Goal: Understand process/instructions: Learn about a topic

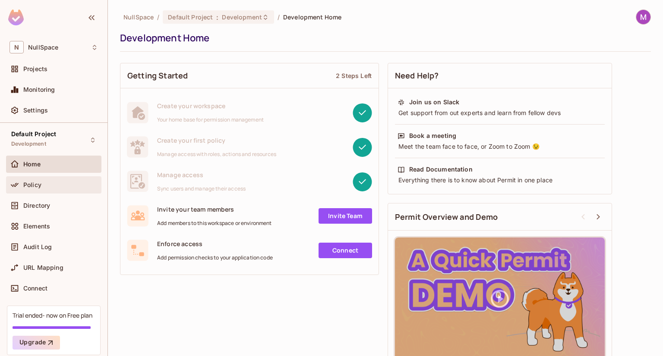
click at [38, 178] on div "Policy" at bounding box center [53, 185] width 95 height 17
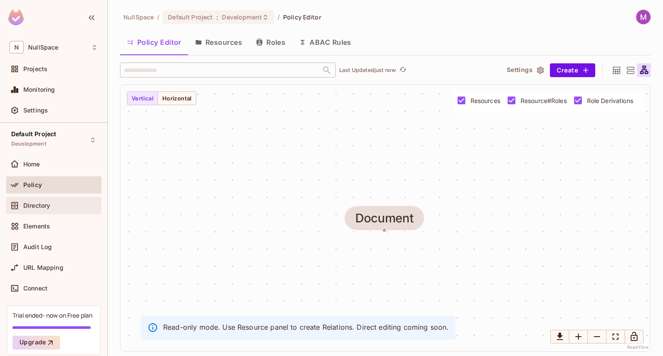
click at [50, 199] on div "Directory" at bounding box center [53, 205] width 95 height 17
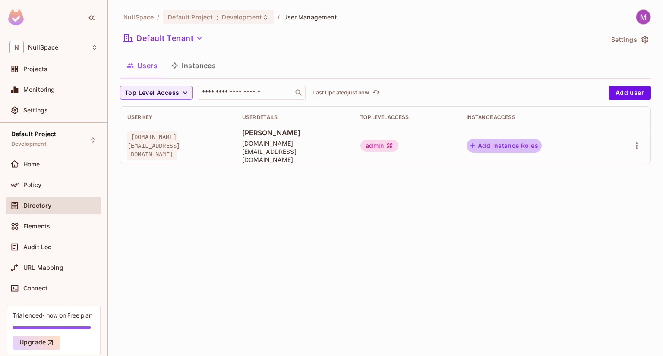
click at [542, 147] on button "Add Instance Roles" at bounding box center [504, 146] width 75 height 14
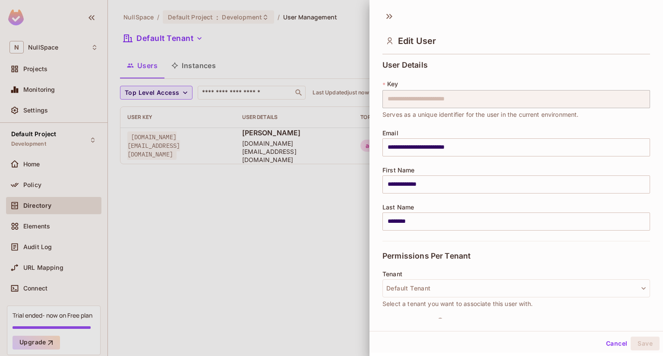
scroll to position [110, 0]
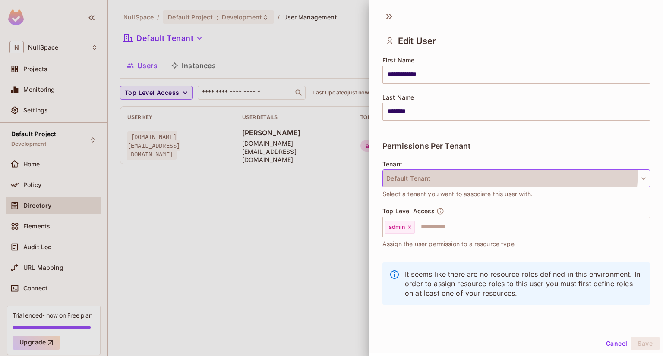
click at [472, 170] on button "Default Tenant" at bounding box center [516, 179] width 268 height 18
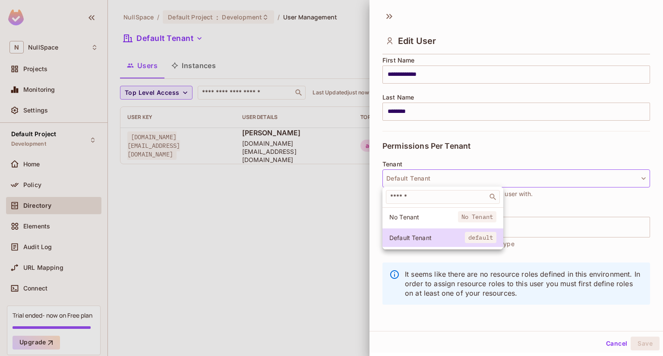
click at [474, 152] on div at bounding box center [331, 178] width 663 height 356
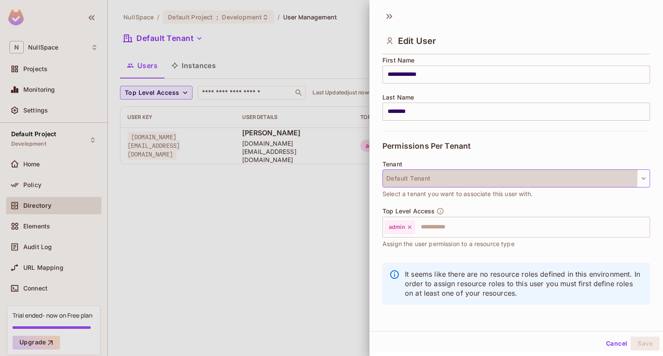
click at [473, 175] on button "Default Tenant" at bounding box center [516, 179] width 268 height 18
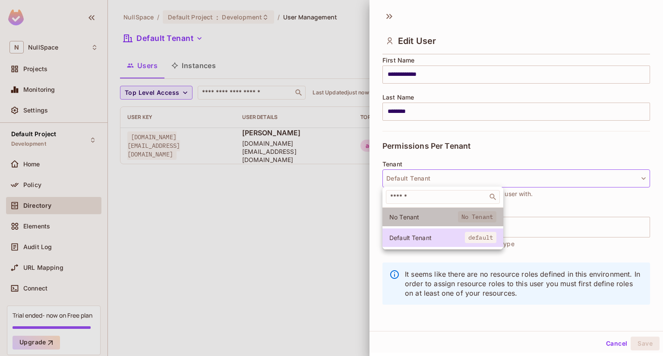
click at [445, 215] on span "No Tenant" at bounding box center [423, 217] width 69 height 8
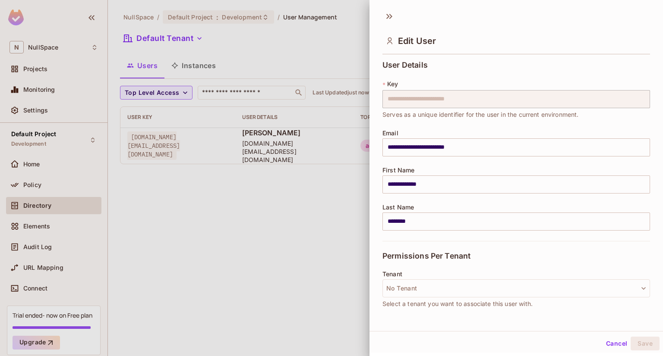
scroll to position [51, 0]
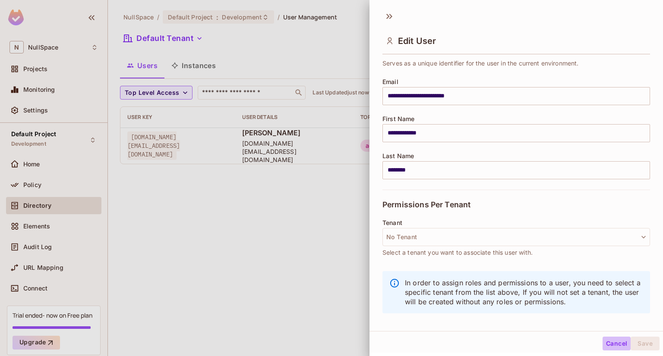
click at [606, 343] on button "Cancel" at bounding box center [616, 344] width 28 height 14
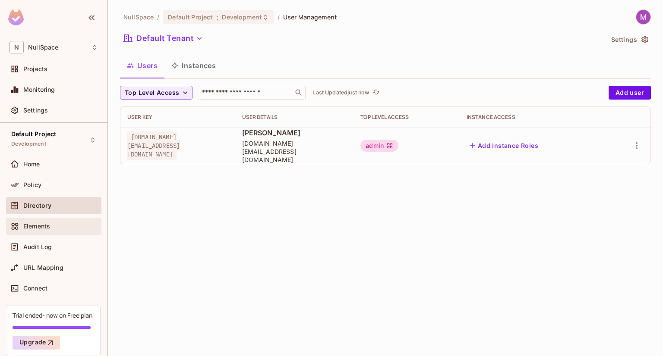
click at [45, 226] on span "Elements" at bounding box center [36, 226] width 27 height 7
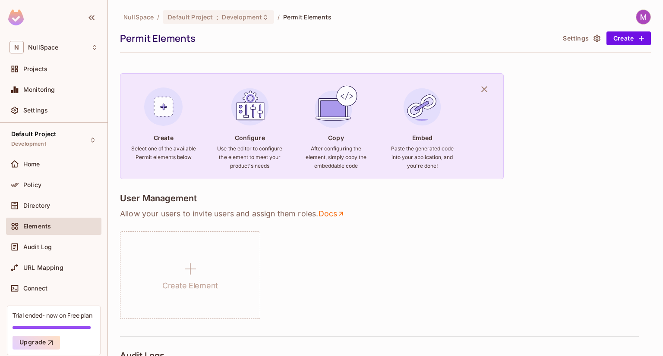
click at [177, 211] on p "Allow your users to invite users and assign them roles . Docs" at bounding box center [385, 214] width 531 height 10
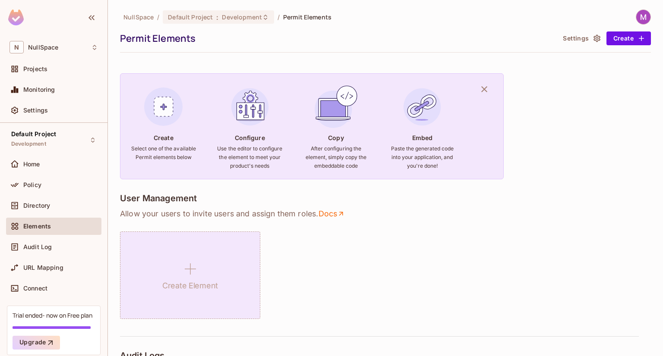
click at [212, 249] on div "Create Element" at bounding box center [190, 276] width 140 height 88
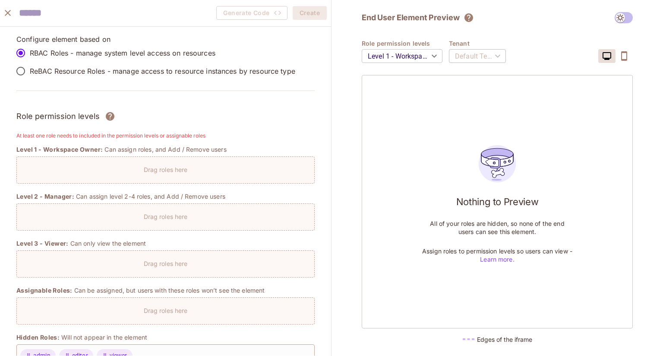
click at [295, 77] on label "ReBAC Resource Roles - manage access to resource instances by resource type" at bounding box center [154, 71] width 284 height 18
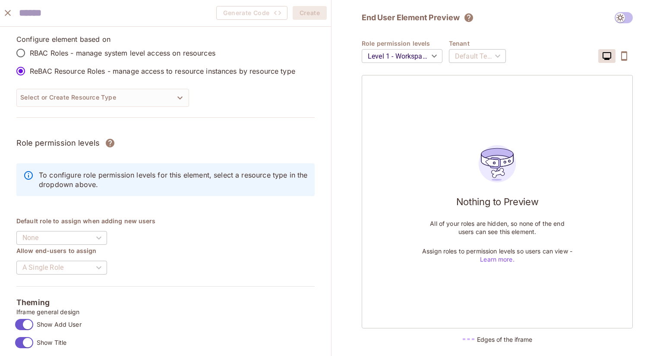
click at [184, 52] on p "RBAC Roles - manage system level access on resources" at bounding box center [123, 52] width 186 height 9
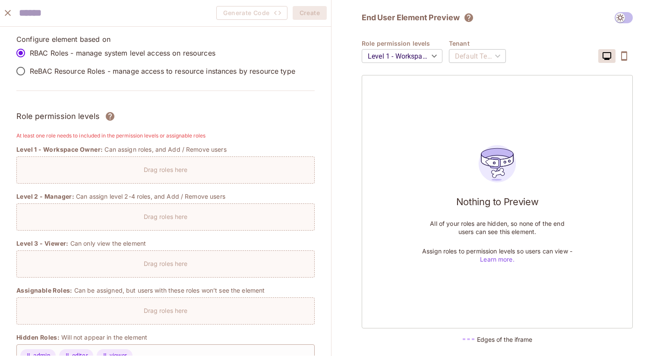
click at [161, 70] on p "ReBAC Resource Roles - manage access to resource instances by resource type" at bounding box center [162, 70] width 265 height 9
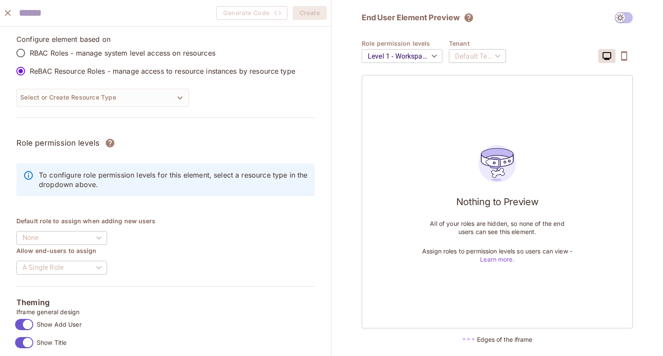
click at [139, 63] on label "ReBAC Resource Roles - manage access to resource instances by resource type" at bounding box center [154, 71] width 284 height 18
click at [130, 60] on label "RBAC Roles - manage system level access on resources" at bounding box center [154, 53] width 284 height 18
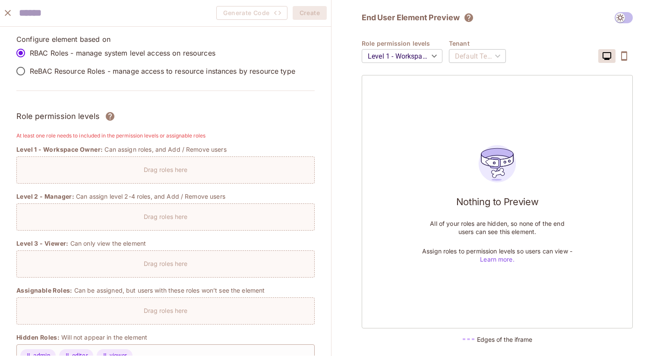
click at [123, 68] on p "ReBAC Resource Roles - manage access to resource instances by resource type" at bounding box center [162, 70] width 265 height 9
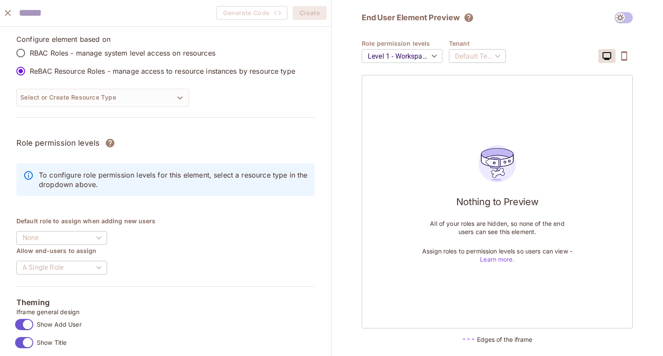
click at [115, 50] on p "RBAC Roles - manage system level access on resources" at bounding box center [123, 52] width 186 height 9
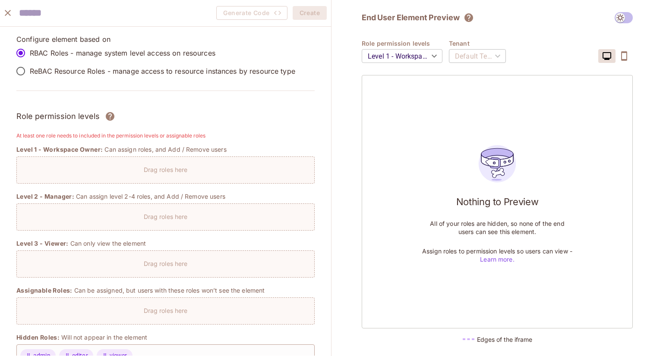
click at [114, 69] on p "ReBAC Resource Roles - manage access to resource instances by resource type" at bounding box center [162, 70] width 265 height 9
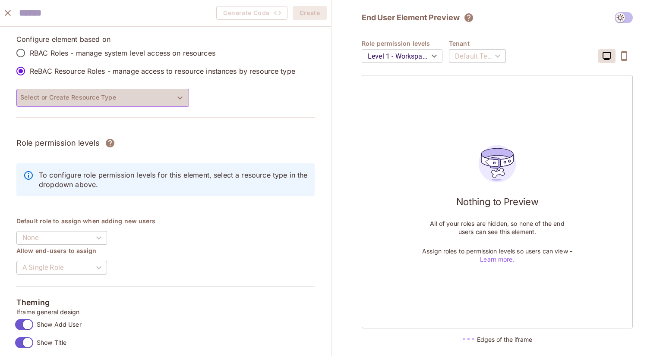
click at [108, 90] on button "Select or Create Resource Type" at bounding box center [102, 98] width 173 height 18
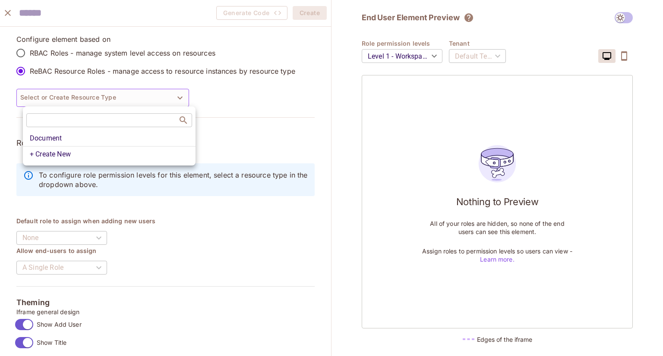
click at [196, 96] on div at bounding box center [331, 178] width 663 height 356
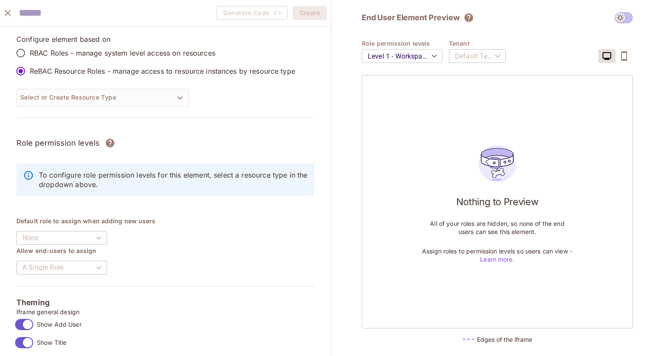
click at [468, 57] on div "Default Tenant" at bounding box center [477, 56] width 57 height 24
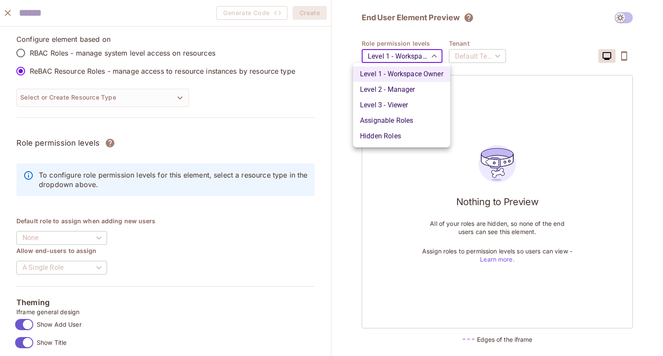
click at [432, 54] on body "N NullSpace Projects Monitoring Settings Default Project Development Home Polic…" at bounding box center [331, 178] width 663 height 356
click at [8, 13] on div at bounding box center [331, 178] width 663 height 356
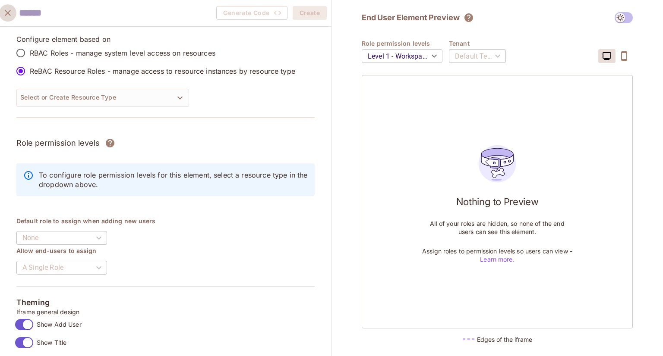
click at [8, 13] on icon "close" at bounding box center [8, 13] width 6 height 6
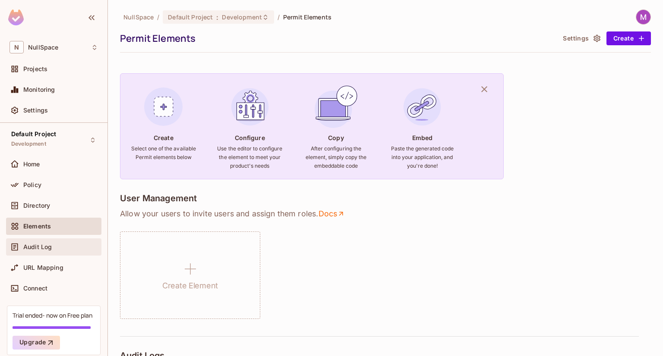
click at [79, 242] on div "Audit Log" at bounding box center [53, 247] width 88 height 10
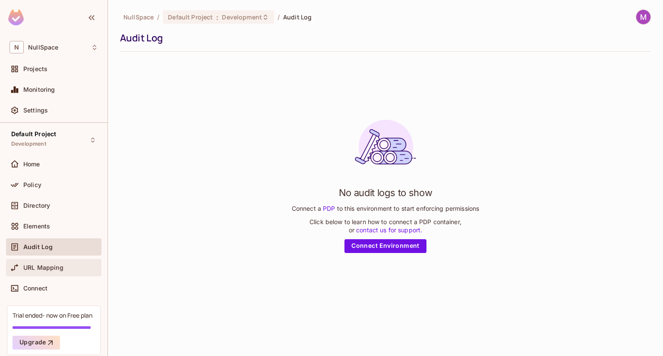
click at [76, 268] on div "URL Mapping" at bounding box center [60, 268] width 75 height 7
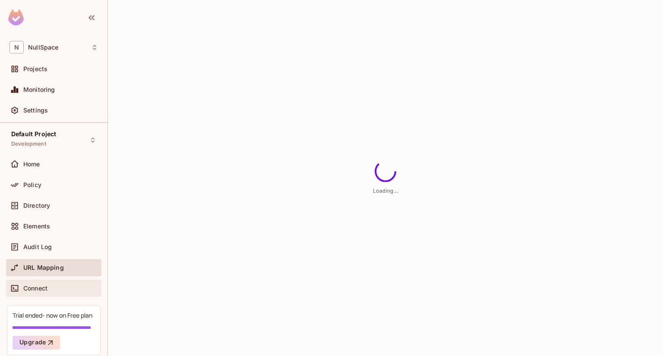
click at [65, 286] on body "N NullSpace Projects Monitoring Settings Default Project Development Home Polic…" at bounding box center [331, 178] width 663 height 356
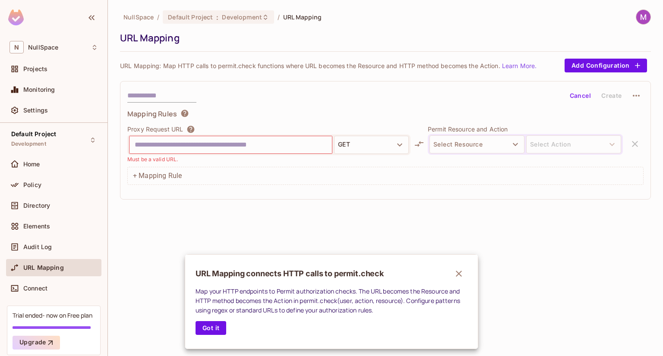
click at [68, 274] on div at bounding box center [331, 178] width 663 height 356
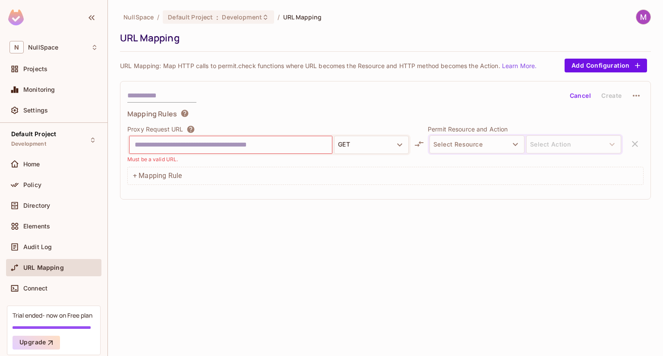
click at [61, 274] on div "URL Mapping" at bounding box center [53, 267] width 95 height 17
drag, startPoint x: 47, startPoint y: 159, endPoint x: 48, endPoint y: 145, distance: 13.9
click at [48, 154] on div "Default Project Development Home Policy Directory Elements Audit Log URL Mappin…" at bounding box center [53, 214] width 107 height 183
click at [47, 135] on div "Default Project Development" at bounding box center [33, 140] width 45 height 19
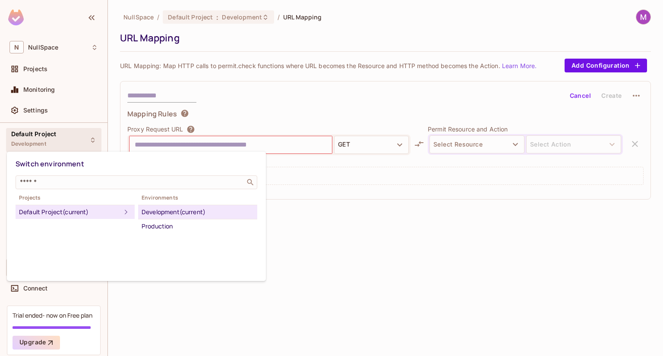
click at [98, 161] on div "Switch environment ​ Projects Default Project (current) Environments Developmen…" at bounding box center [331, 178] width 663 height 356
click at [278, 271] on div at bounding box center [331, 178] width 663 height 356
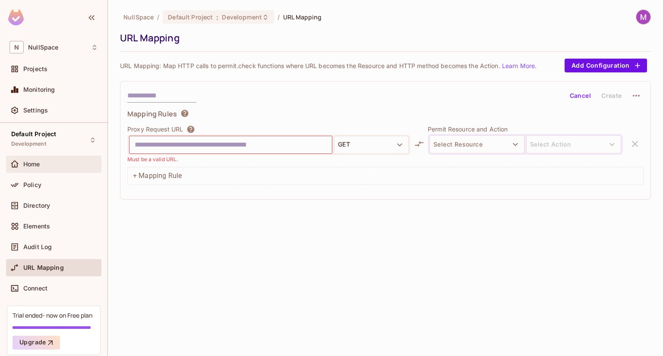
click at [30, 161] on span "Home" at bounding box center [31, 164] width 17 height 7
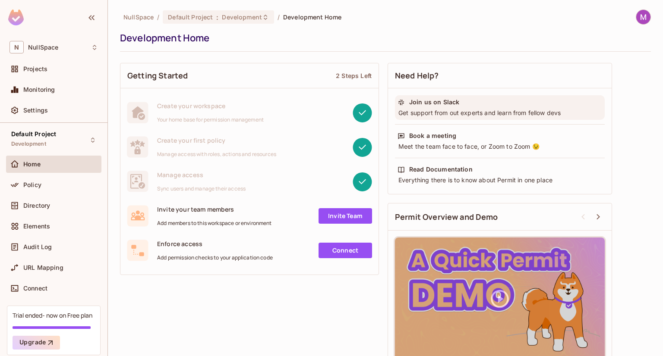
click at [466, 104] on div "Join us on Slack" at bounding box center [499, 102] width 205 height 9
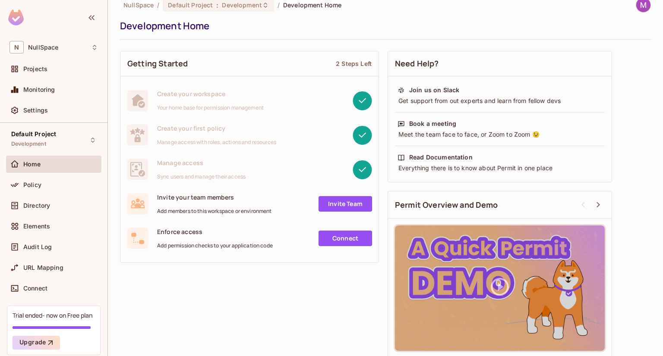
scroll to position [18, 0]
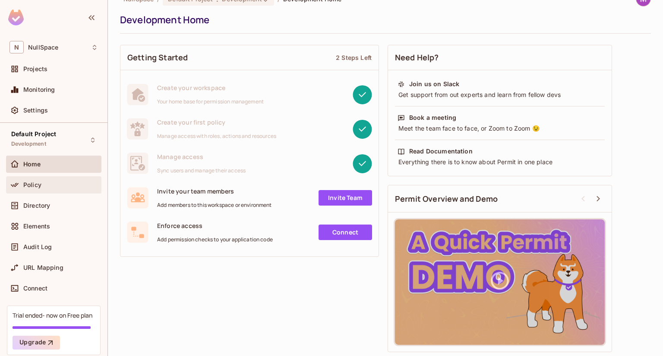
click at [81, 183] on div "Policy" at bounding box center [53, 185] width 88 height 10
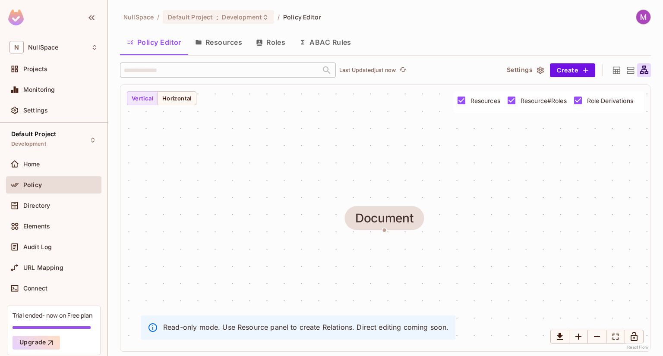
click at [625, 75] on icon at bounding box center [630, 70] width 11 height 11
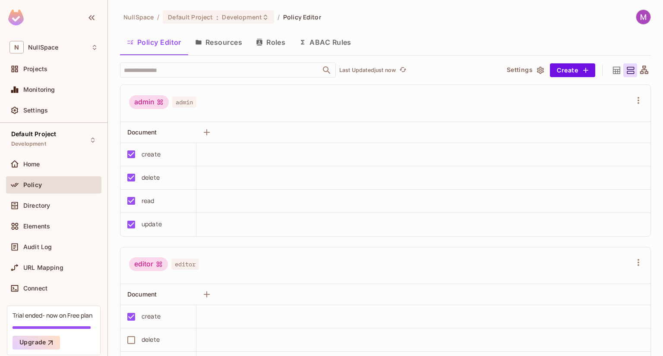
click at [609, 73] on div at bounding box center [616, 70] width 14 height 14
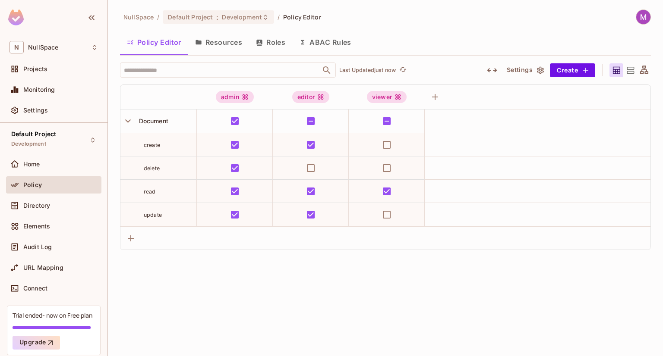
click at [622, 71] on div at bounding box center [616, 70] width 14 height 14
click at [586, 64] on button "Create" at bounding box center [572, 70] width 45 height 14
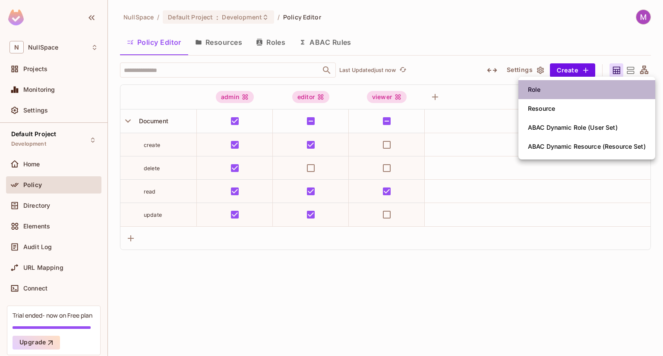
click at [559, 85] on li "Role" at bounding box center [586, 89] width 137 height 19
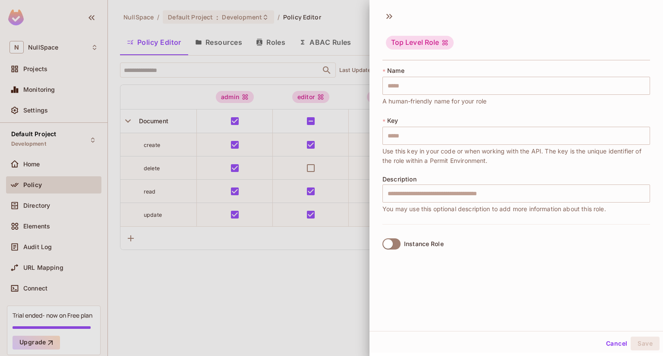
scroll to position [1, 0]
click at [392, 11] on icon at bounding box center [389, 16] width 14 height 14
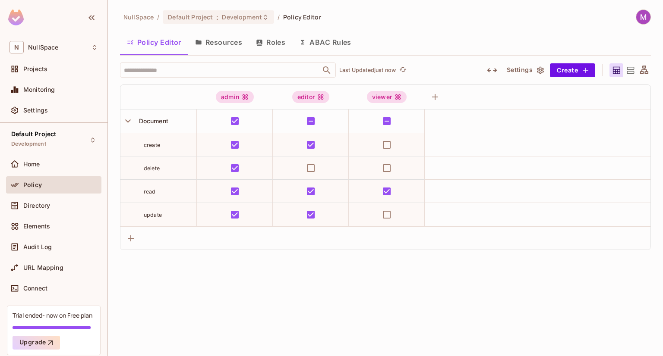
click at [303, 33] on button "ABAC Rules" at bounding box center [325, 43] width 66 height 22
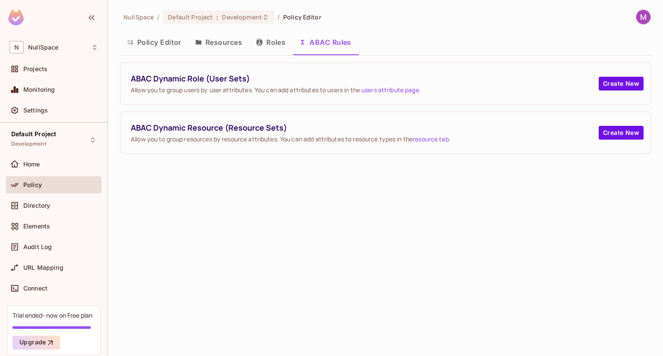
click at [259, 49] on button "Roles" at bounding box center [270, 43] width 43 height 22
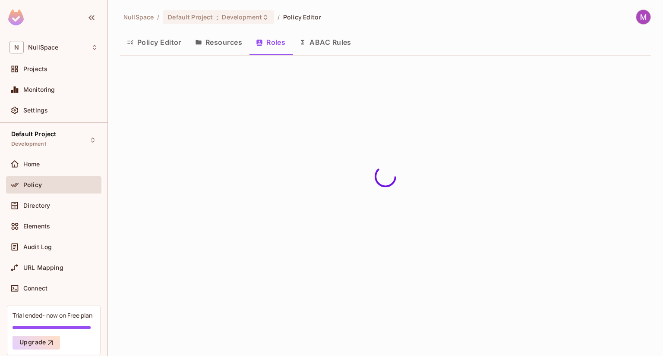
click at [224, 45] on button "Resources" at bounding box center [218, 43] width 61 height 22
